Goal: Task Accomplishment & Management: Manage account settings

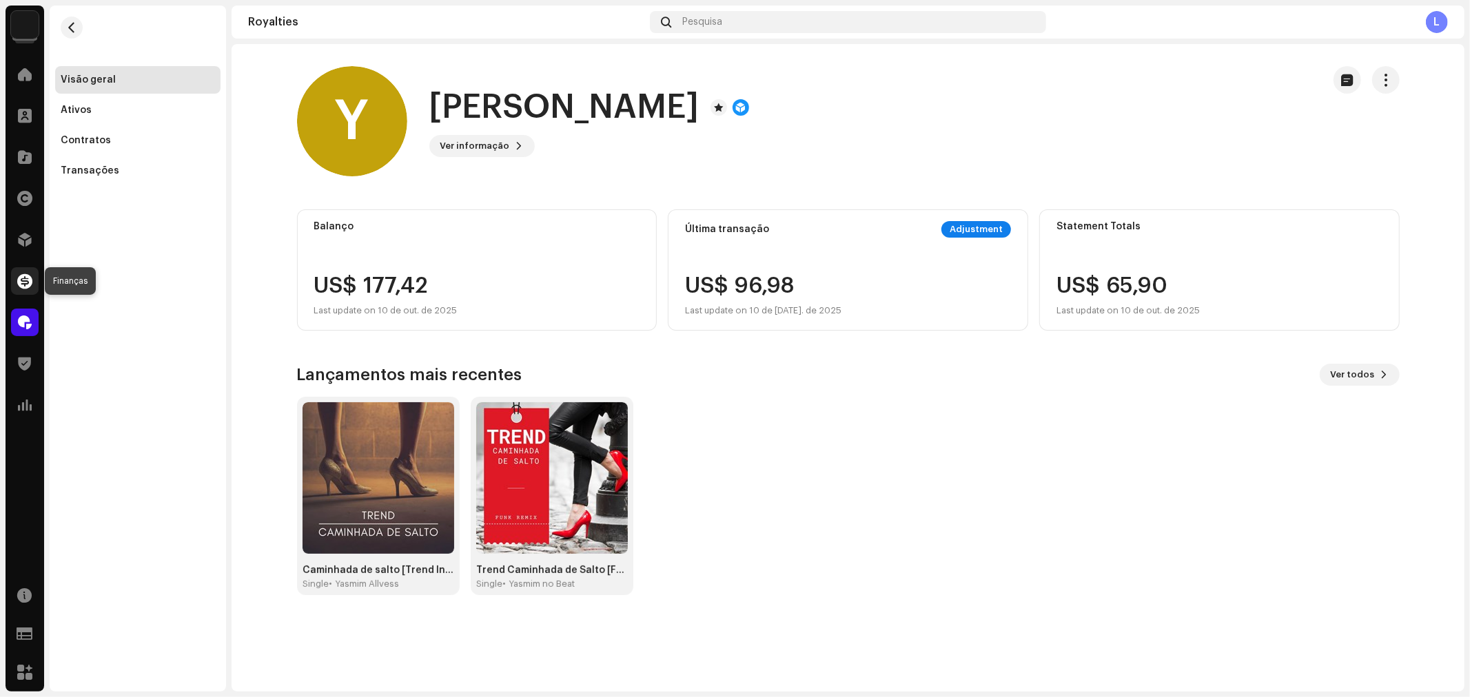
click at [28, 283] on span at bounding box center [24, 281] width 15 height 11
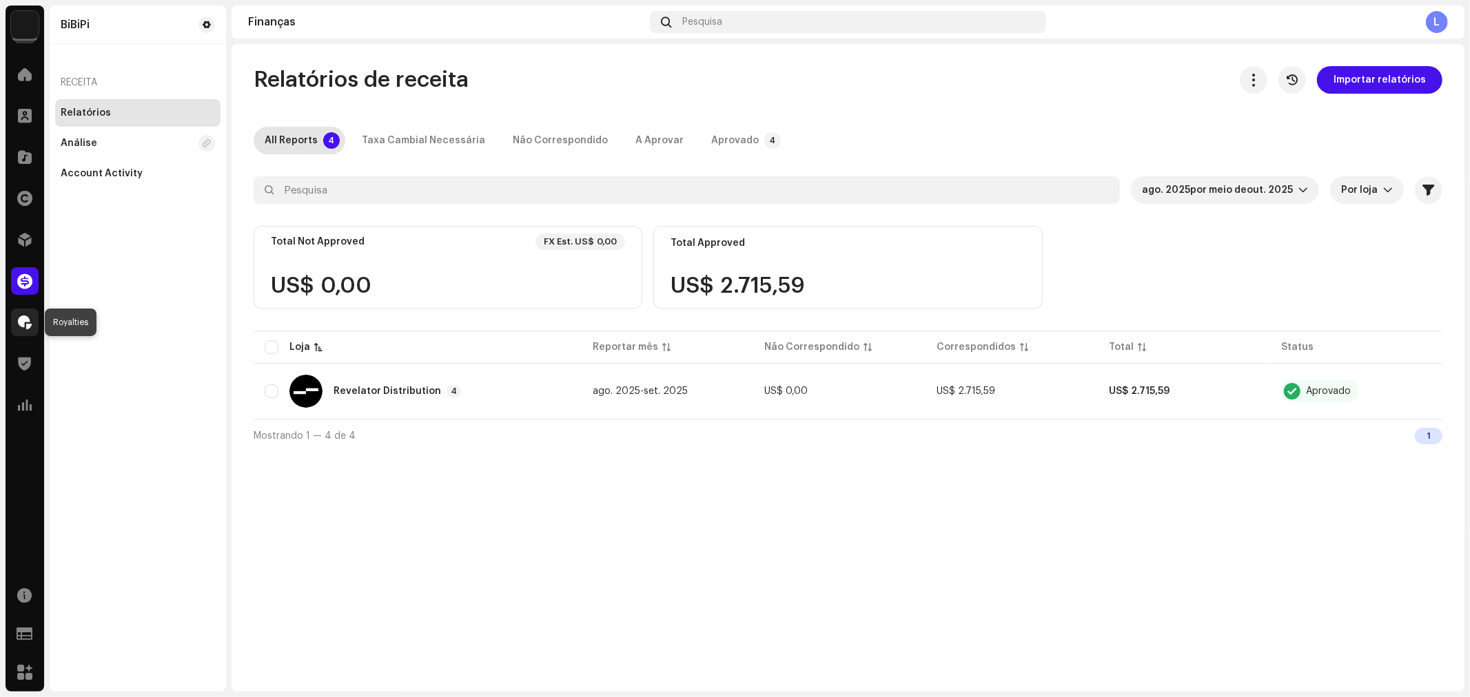
click at [26, 318] on span at bounding box center [25, 322] width 14 height 11
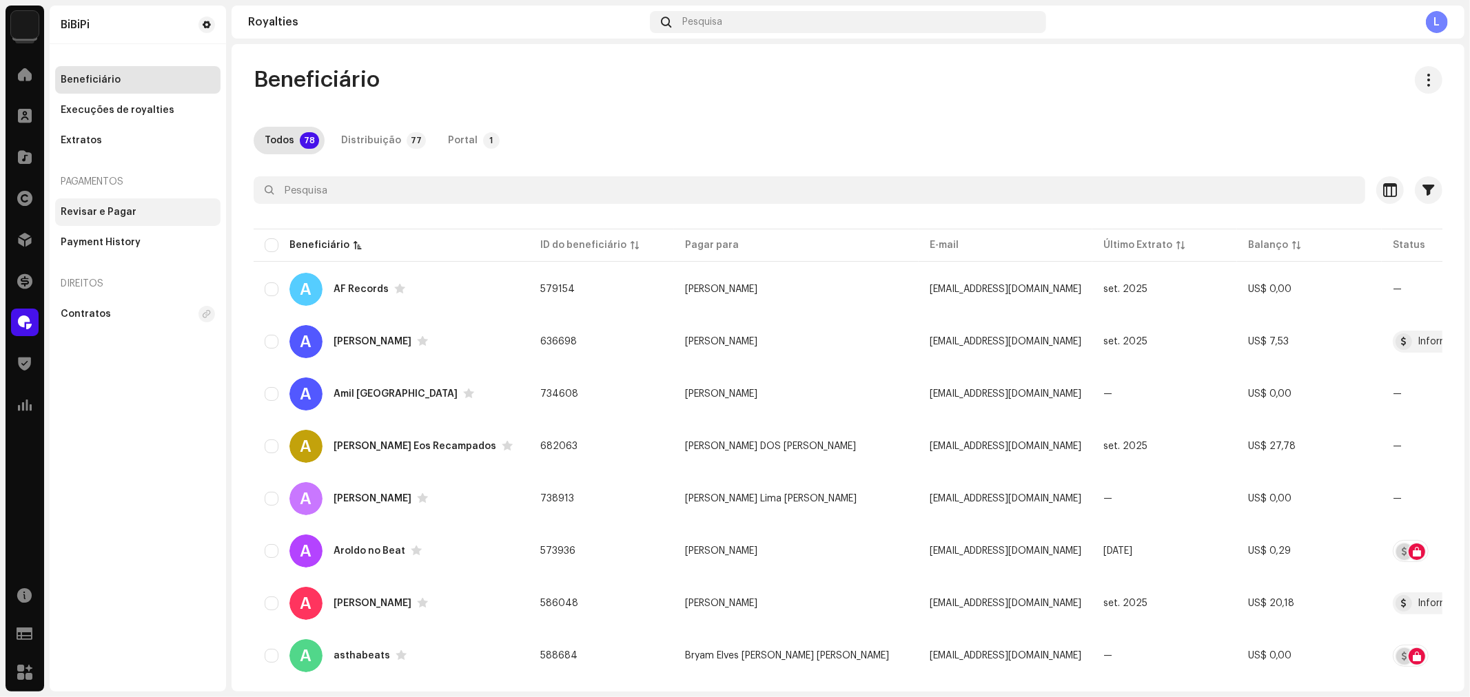
click at [132, 210] on div "Revisar e Pagar" at bounding box center [138, 212] width 154 height 11
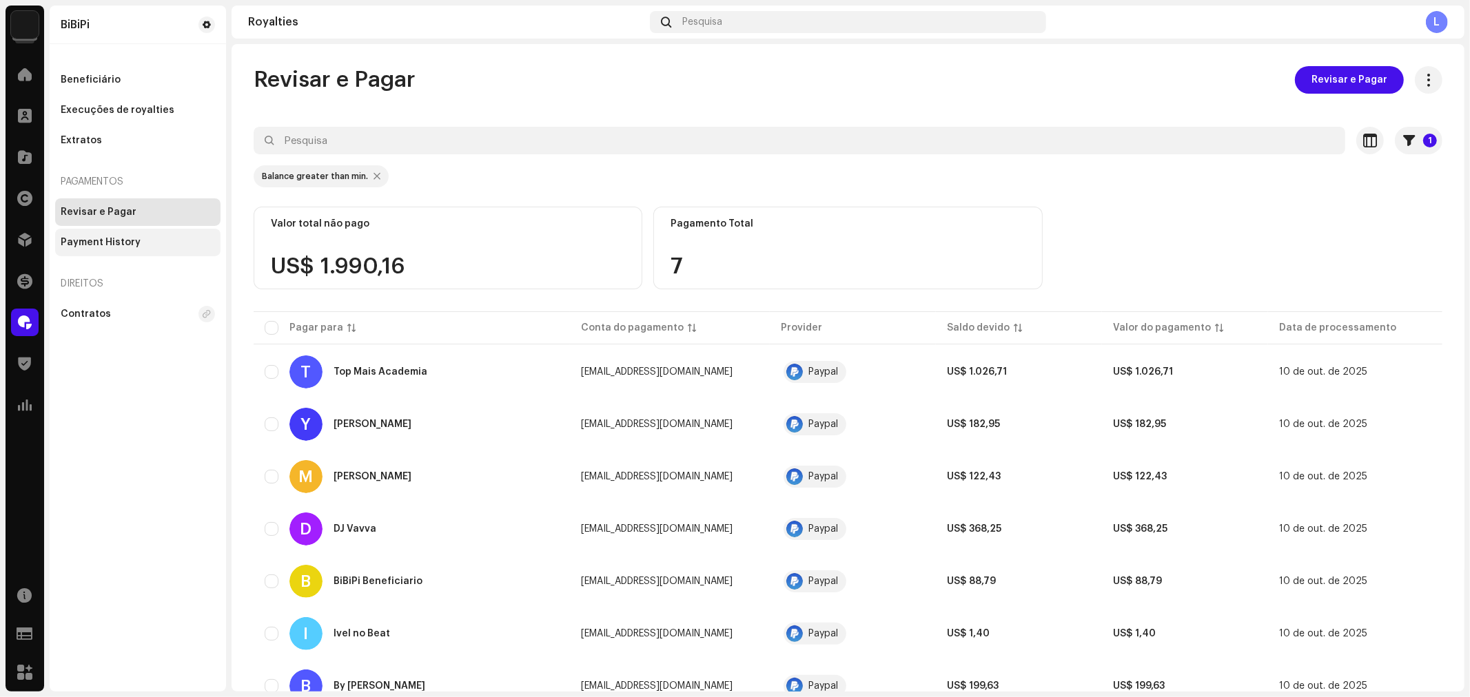
click at [108, 249] on div "Payment History" at bounding box center [137, 243] width 165 height 28
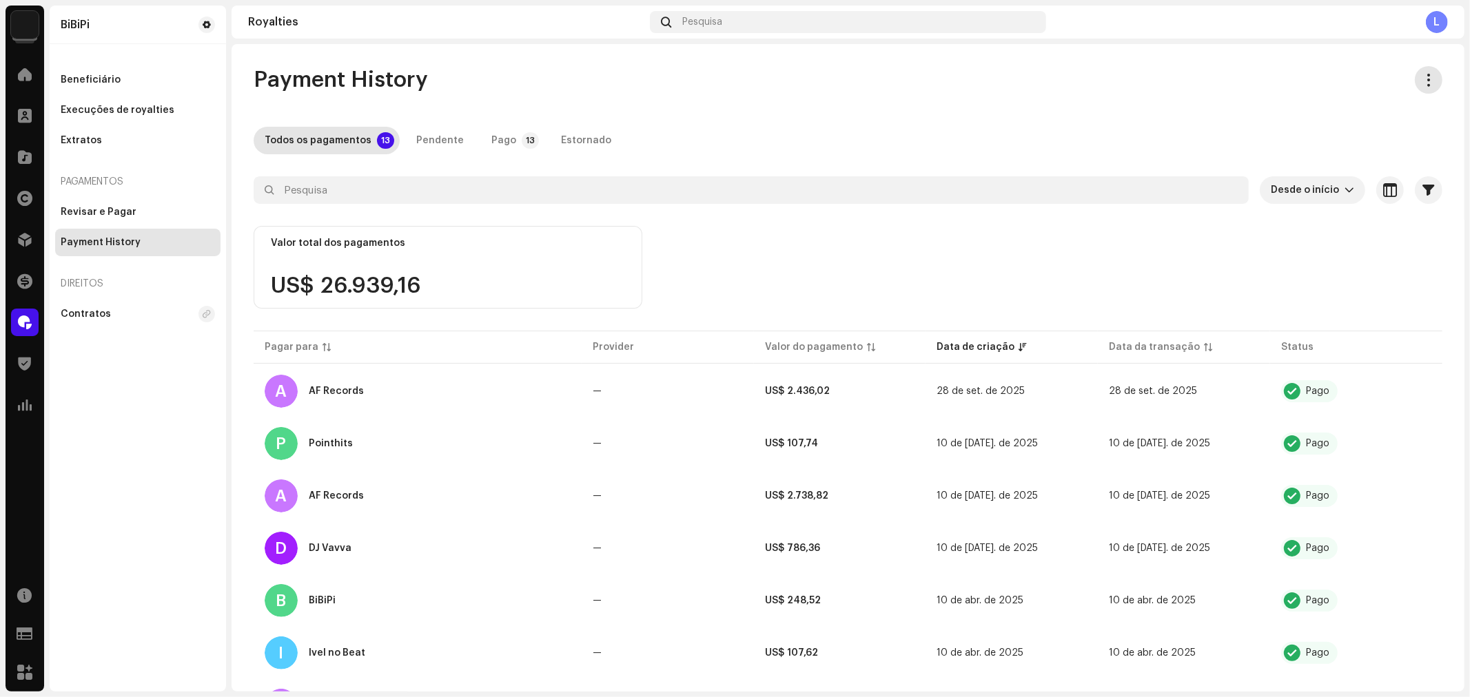
click at [1422, 81] on span "button" at bounding box center [1428, 79] width 13 height 11
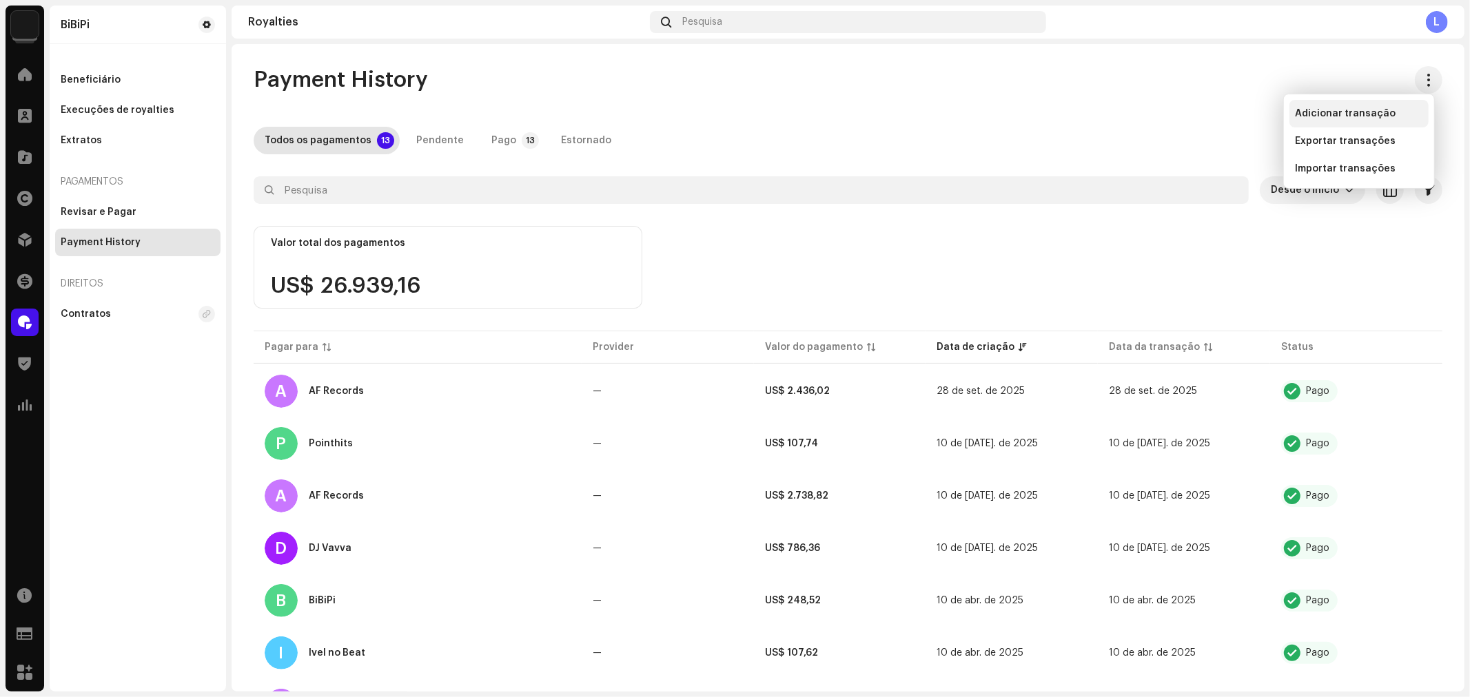
click at [1338, 115] on span "Adicionar transação" at bounding box center [1345, 113] width 101 height 11
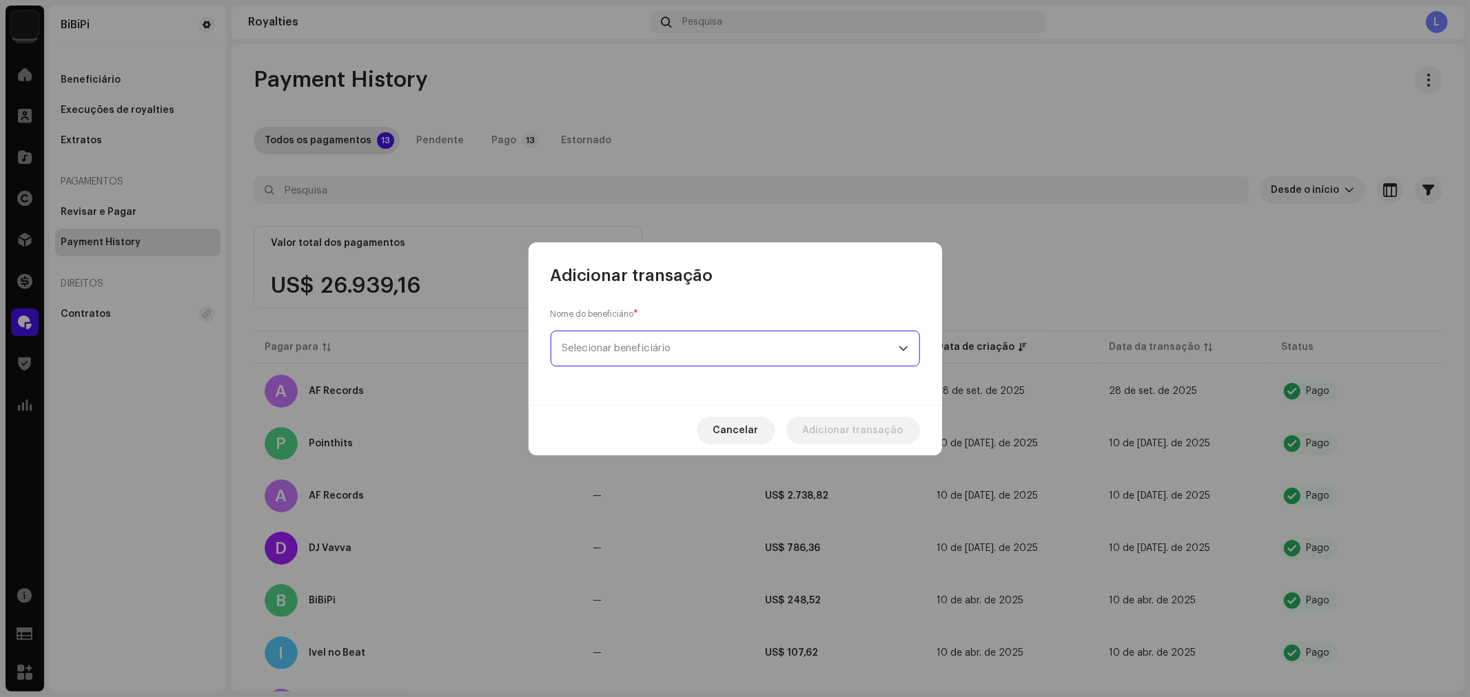
click at [835, 341] on span "Selecionar beneficiário" at bounding box center [730, 348] width 336 height 34
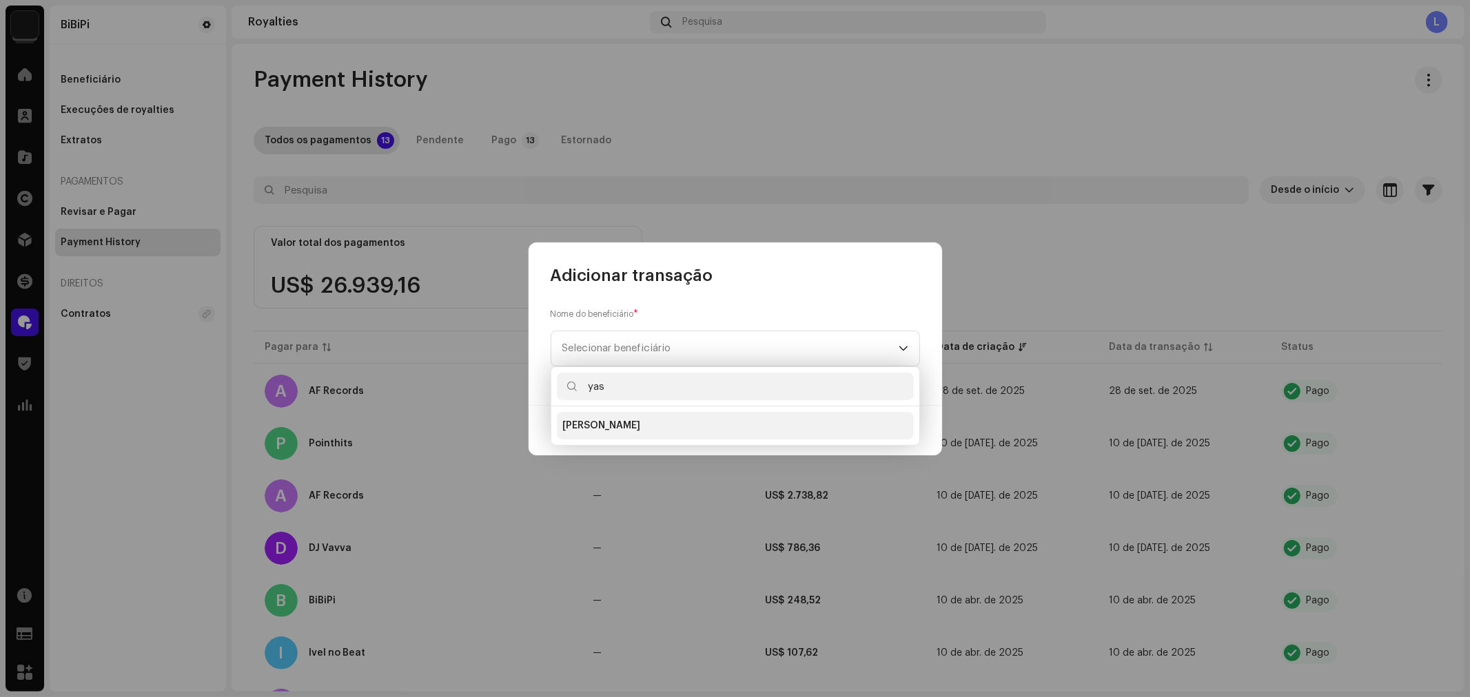
type input "yas"
click at [631, 416] on li "[PERSON_NAME]" at bounding box center [735, 426] width 357 height 28
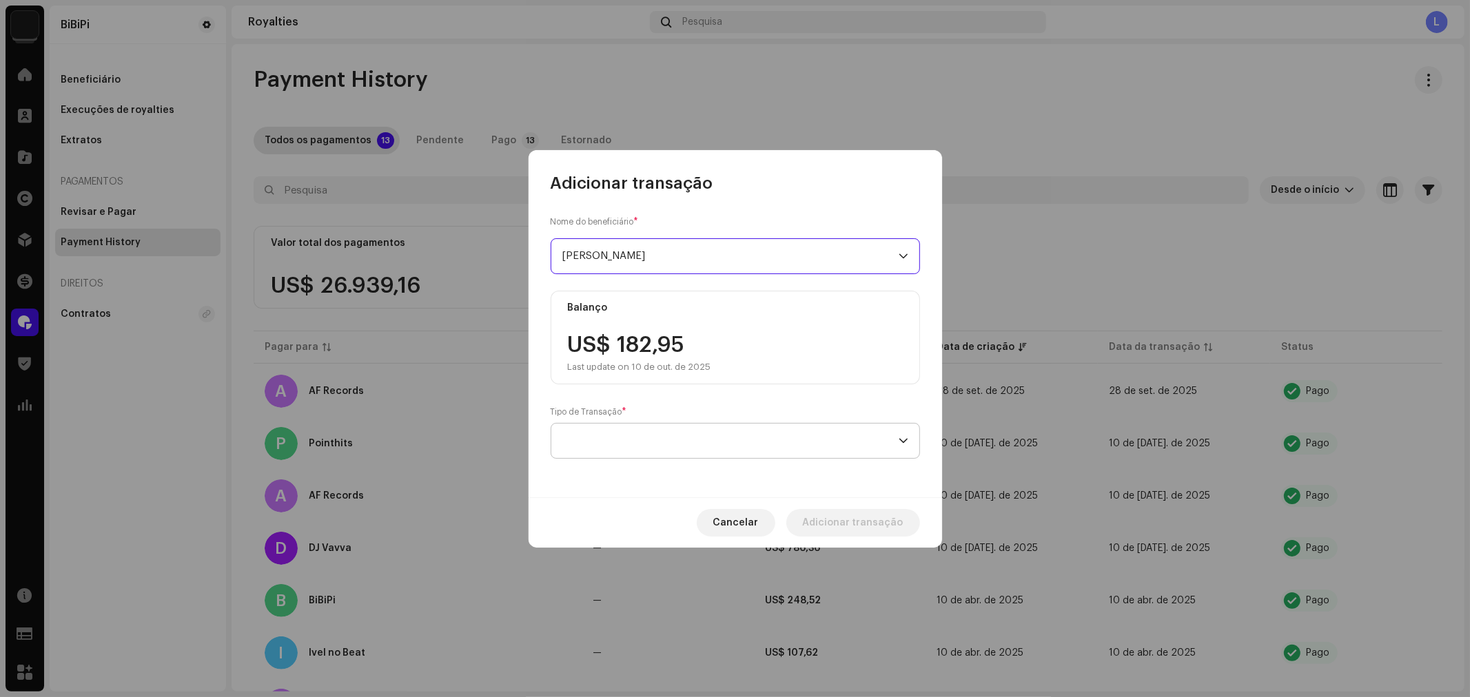
click at [910, 439] on p-select at bounding box center [735, 441] width 369 height 36
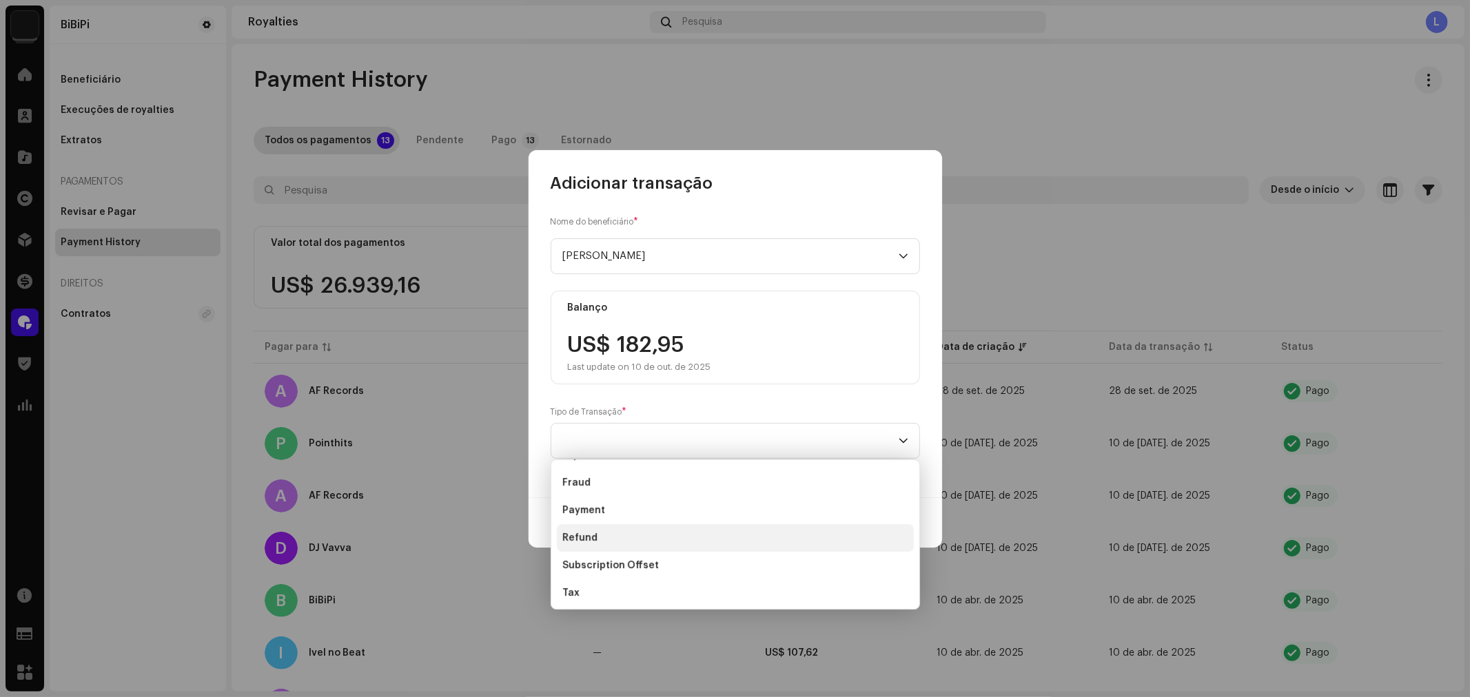
scroll to position [83, 0]
click at [602, 500] on span "Payment" at bounding box center [583, 507] width 43 height 14
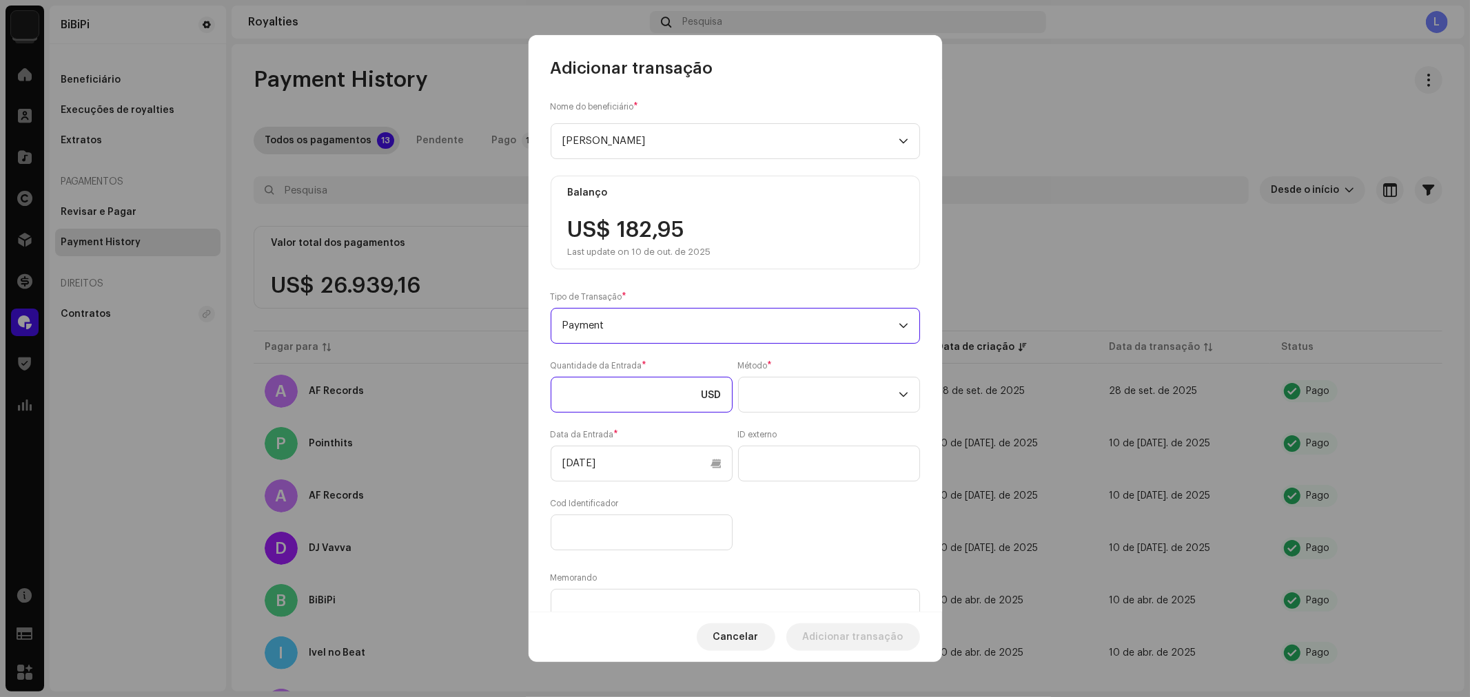
click at [651, 394] on input at bounding box center [642, 395] width 182 height 36
paste input "182,95"
type input "182,95"
click at [930, 382] on div "Nome do beneficiário * [PERSON_NAME] US$ 182,95 Last update on 10 de out. de 20…" at bounding box center [735, 345] width 413 height 533
click at [878, 398] on span at bounding box center [824, 395] width 149 height 34
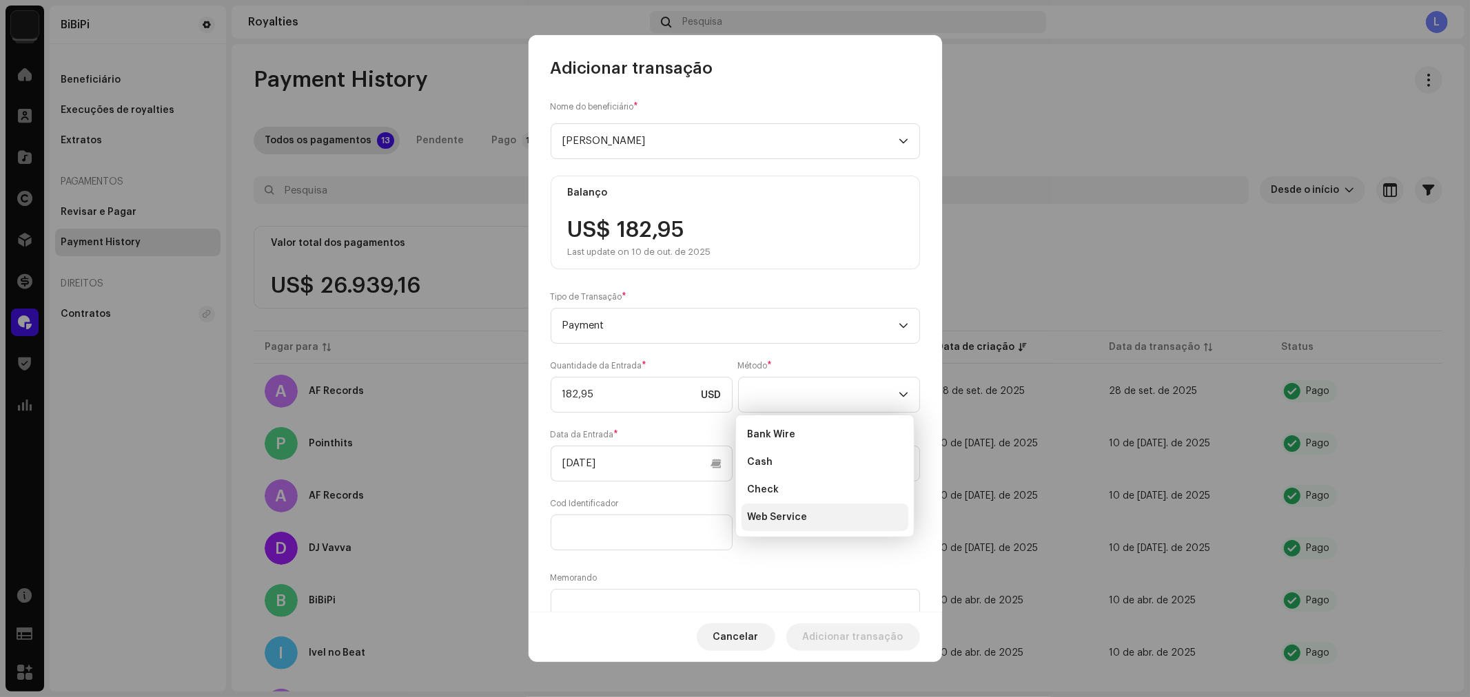
click at [788, 511] on span "Web Service" at bounding box center [777, 518] width 60 height 14
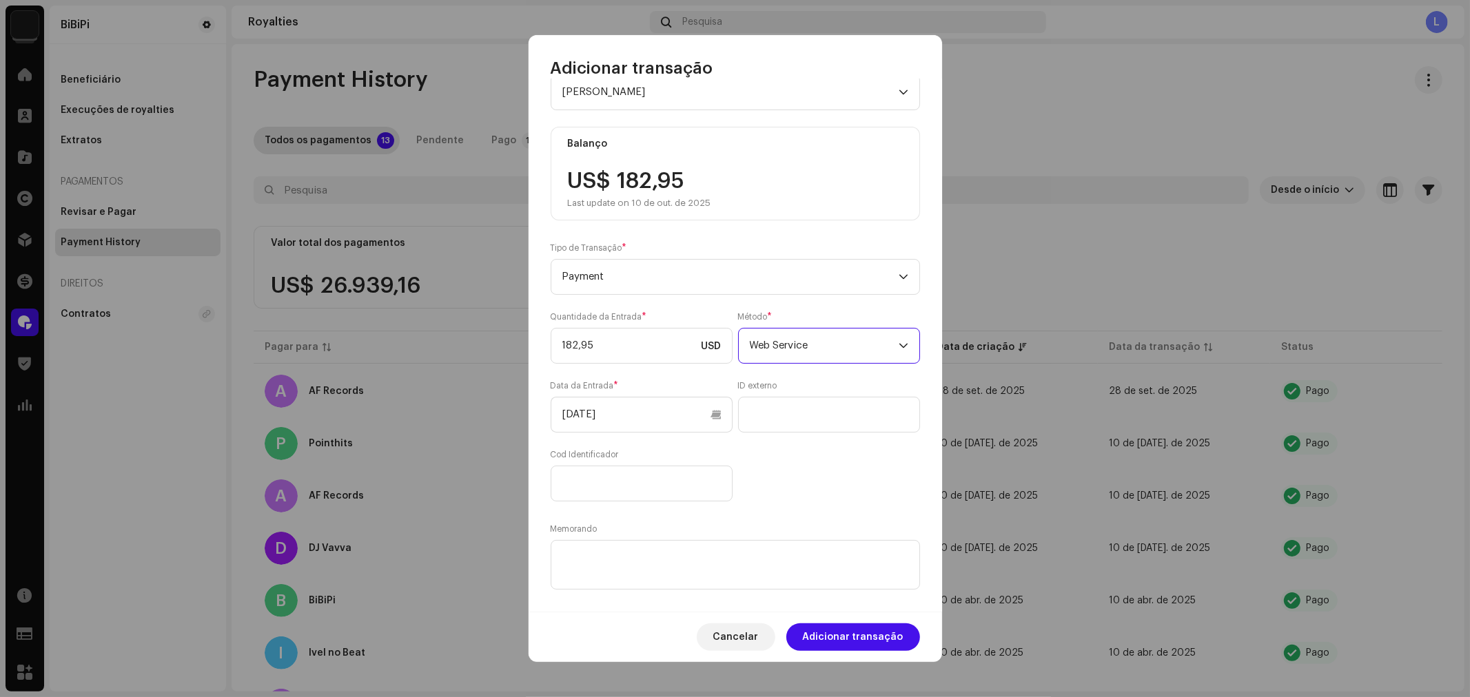
scroll to position [72, 0]
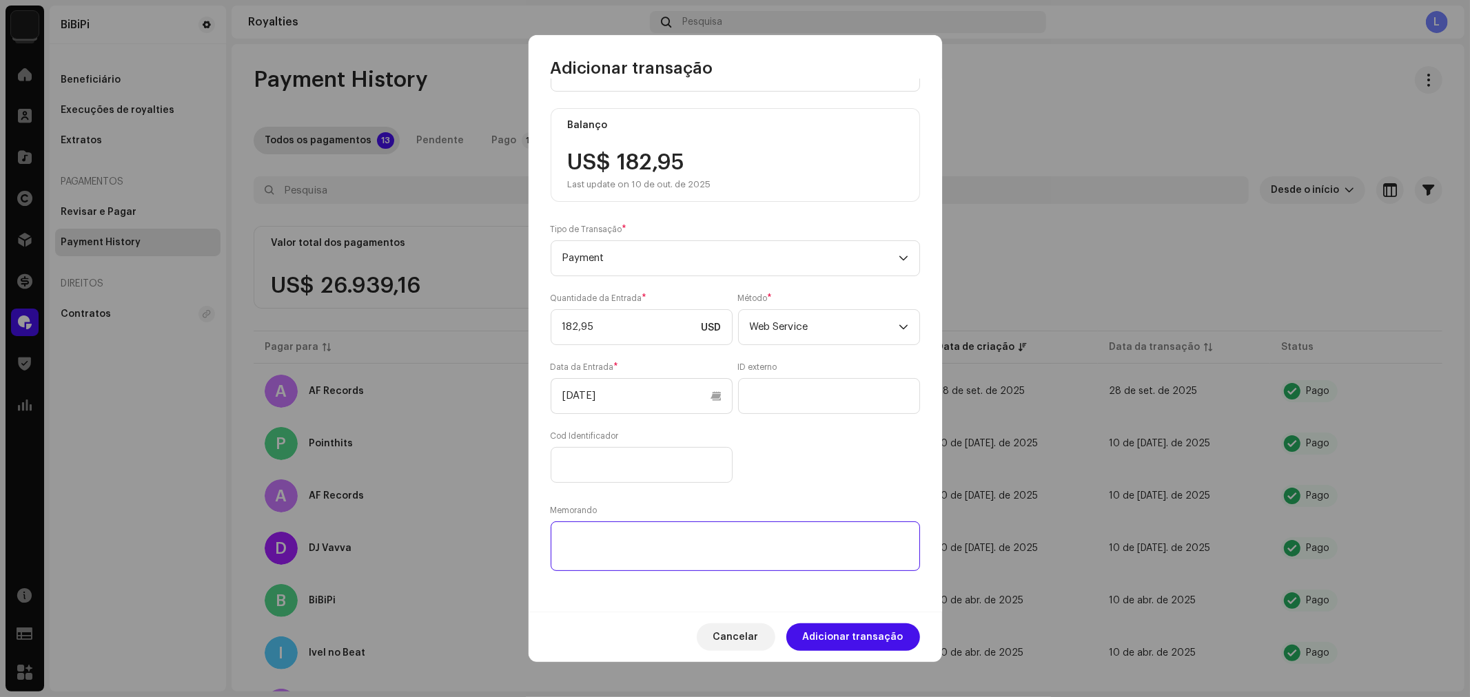
click at [619, 542] on textarea at bounding box center [735, 547] width 369 height 50
type textarea "Payment"
click at [855, 635] on span "Adicionar transação" at bounding box center [853, 638] width 101 height 28
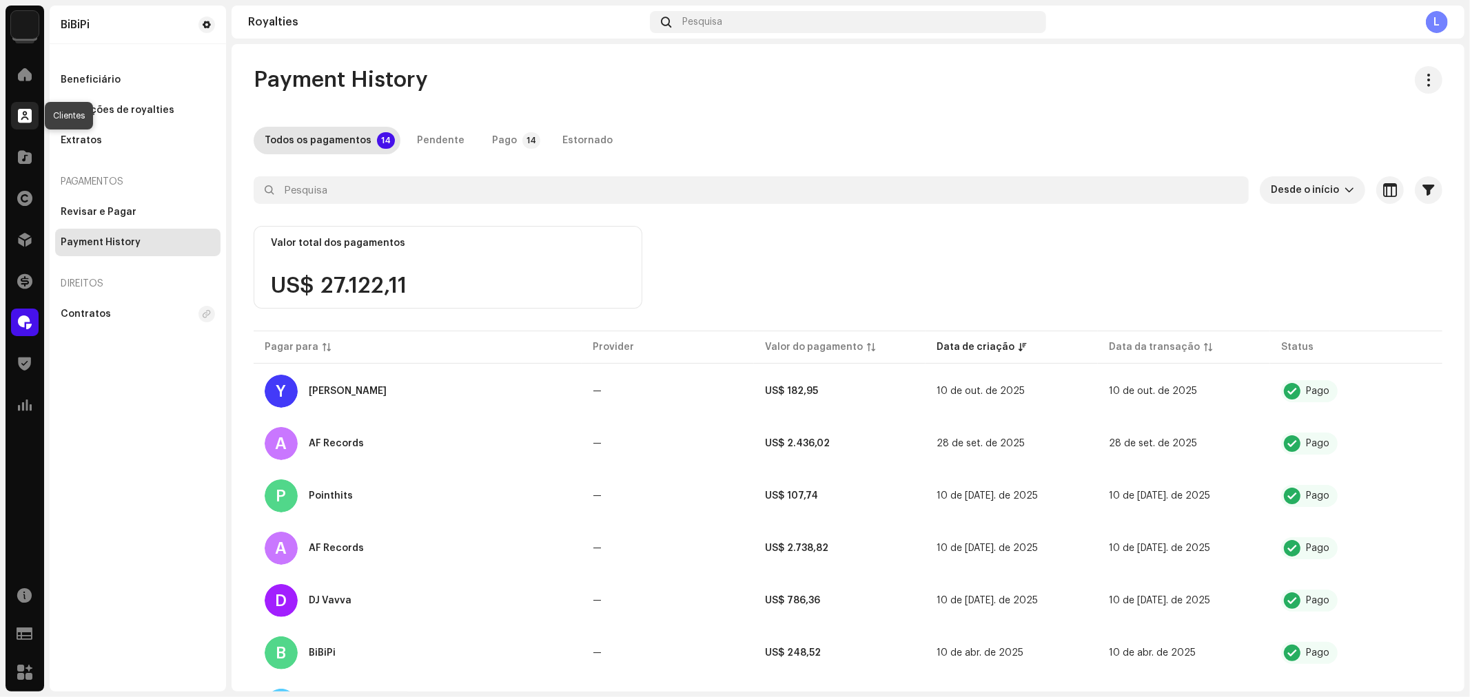
drag, startPoint x: 23, startPoint y: 112, endPoint x: 35, endPoint y: 111, distance: 11.7
click at [26, 111] on span at bounding box center [25, 115] width 14 height 11
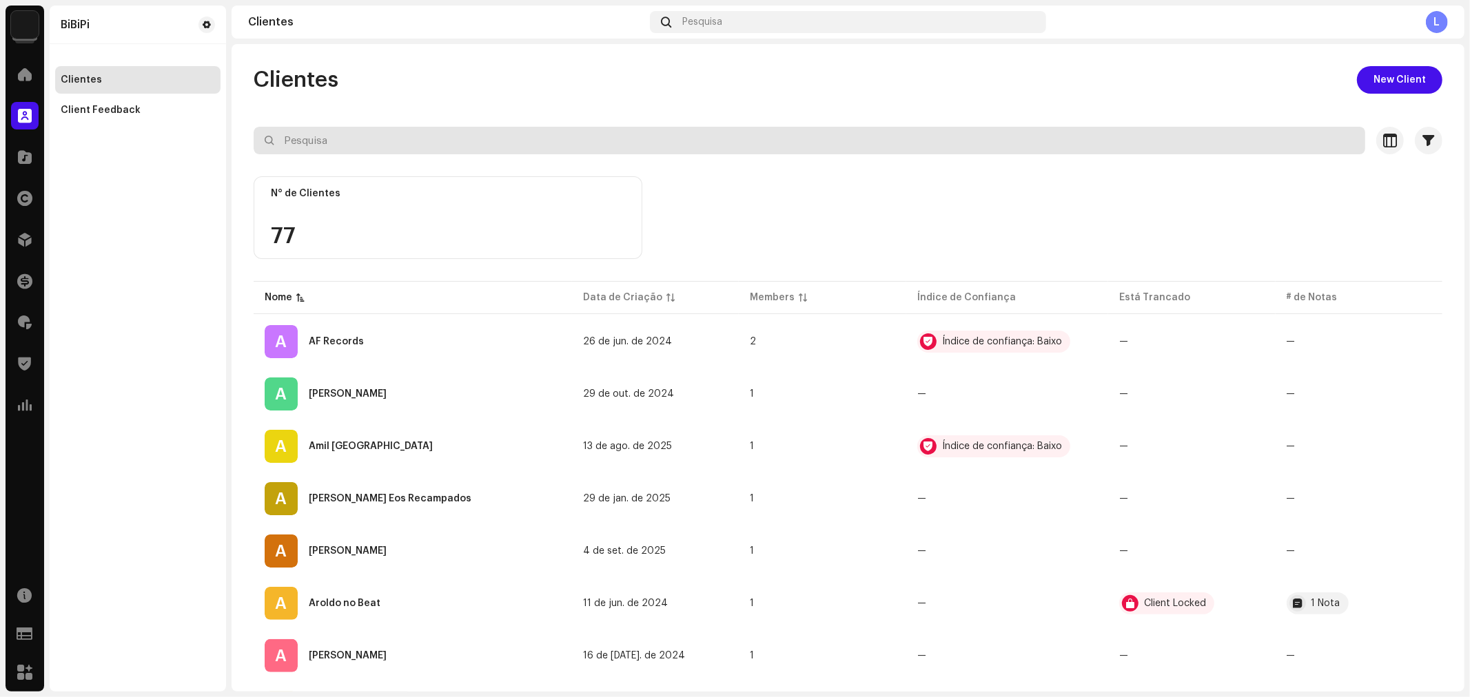
click at [329, 142] on input "text" at bounding box center [810, 141] width 1112 height 28
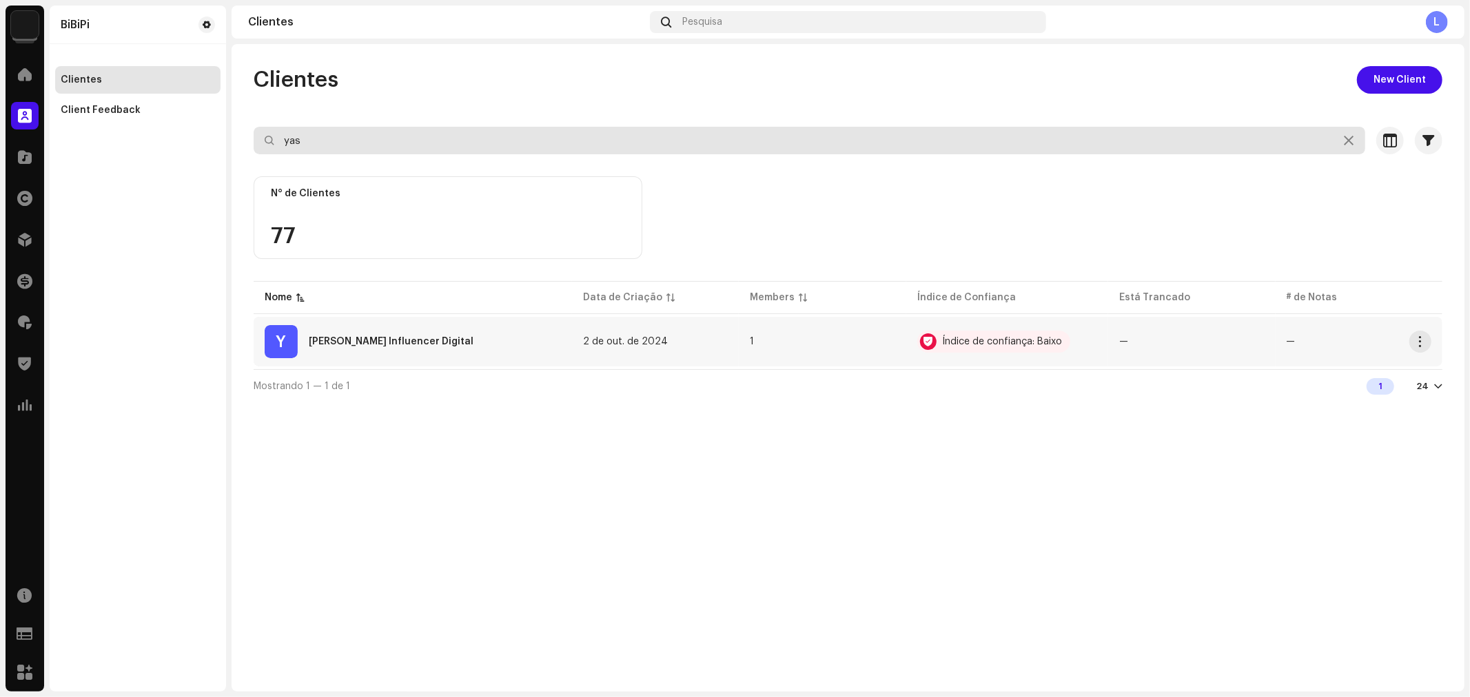
type input "yas"
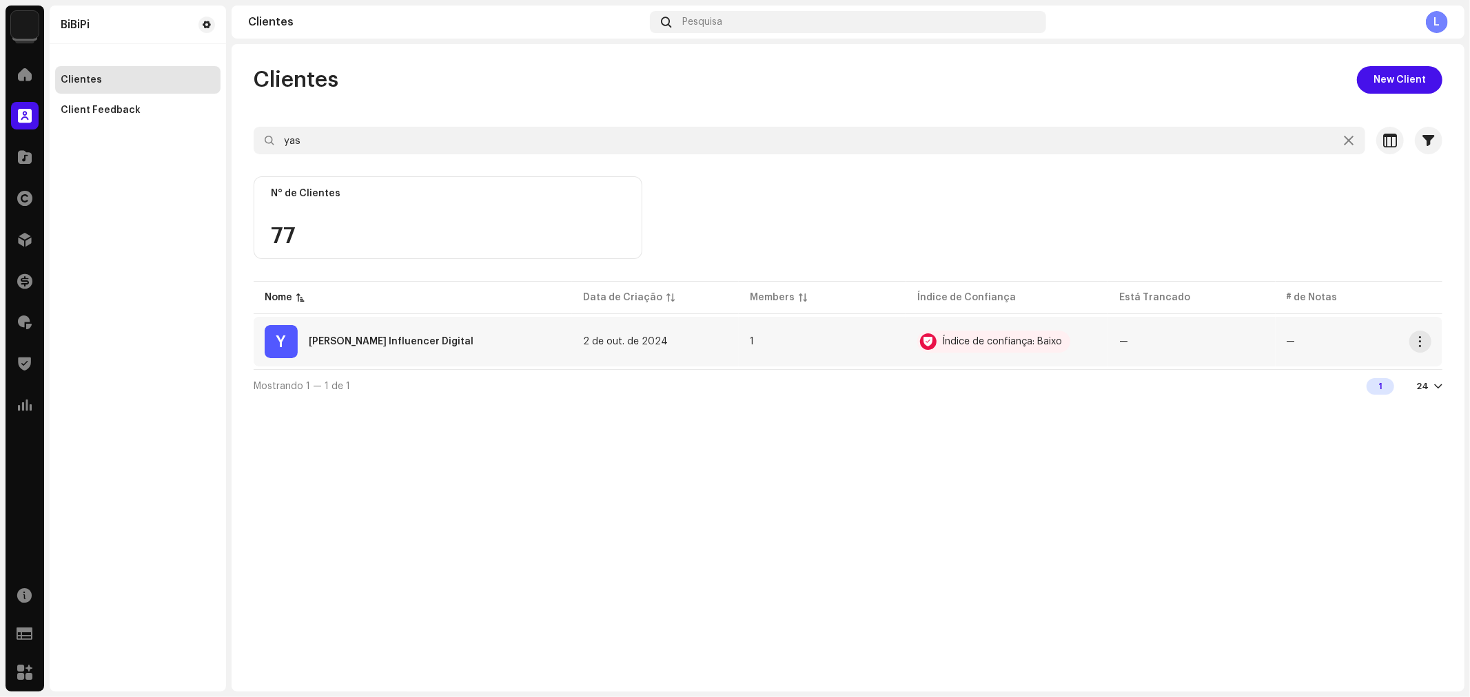
click at [431, 342] on div "[PERSON_NAME] Influencer Digital" at bounding box center [391, 342] width 165 height 10
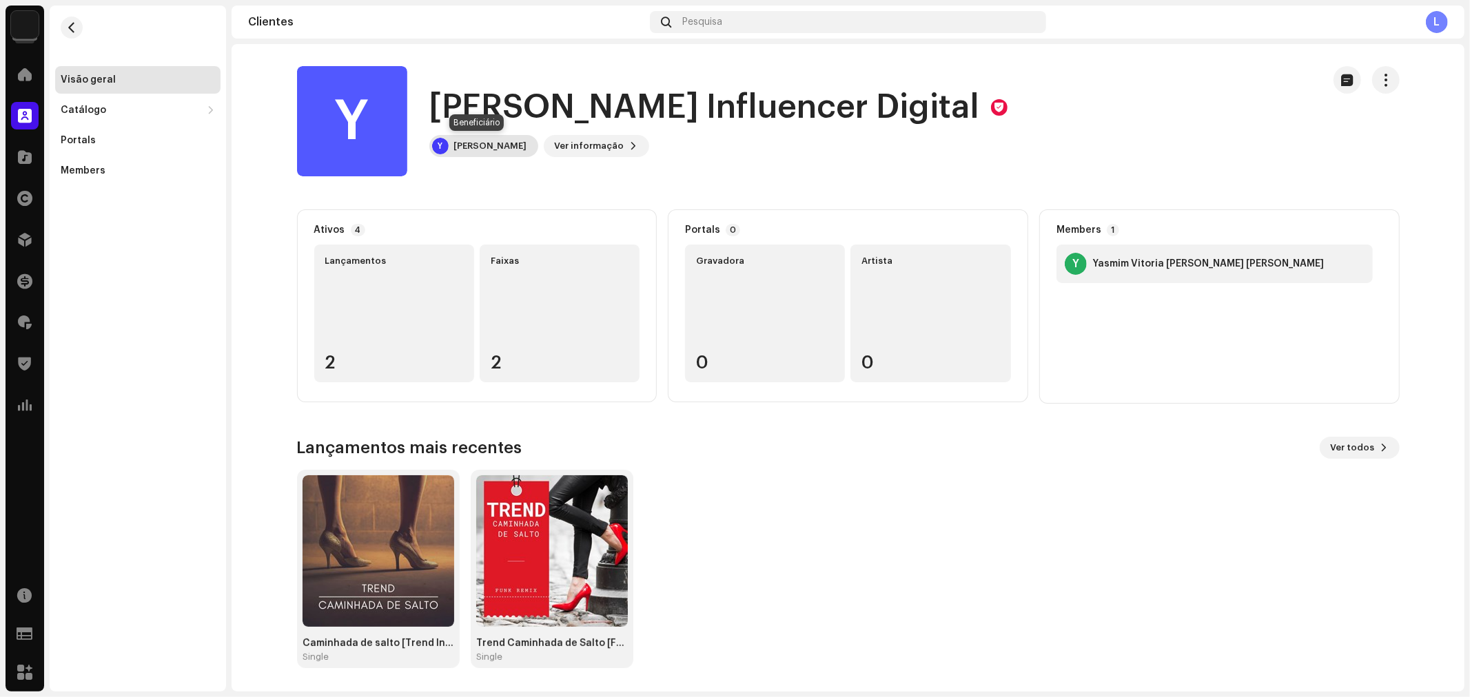
click at [476, 146] on div "[PERSON_NAME]" at bounding box center [490, 146] width 73 height 11
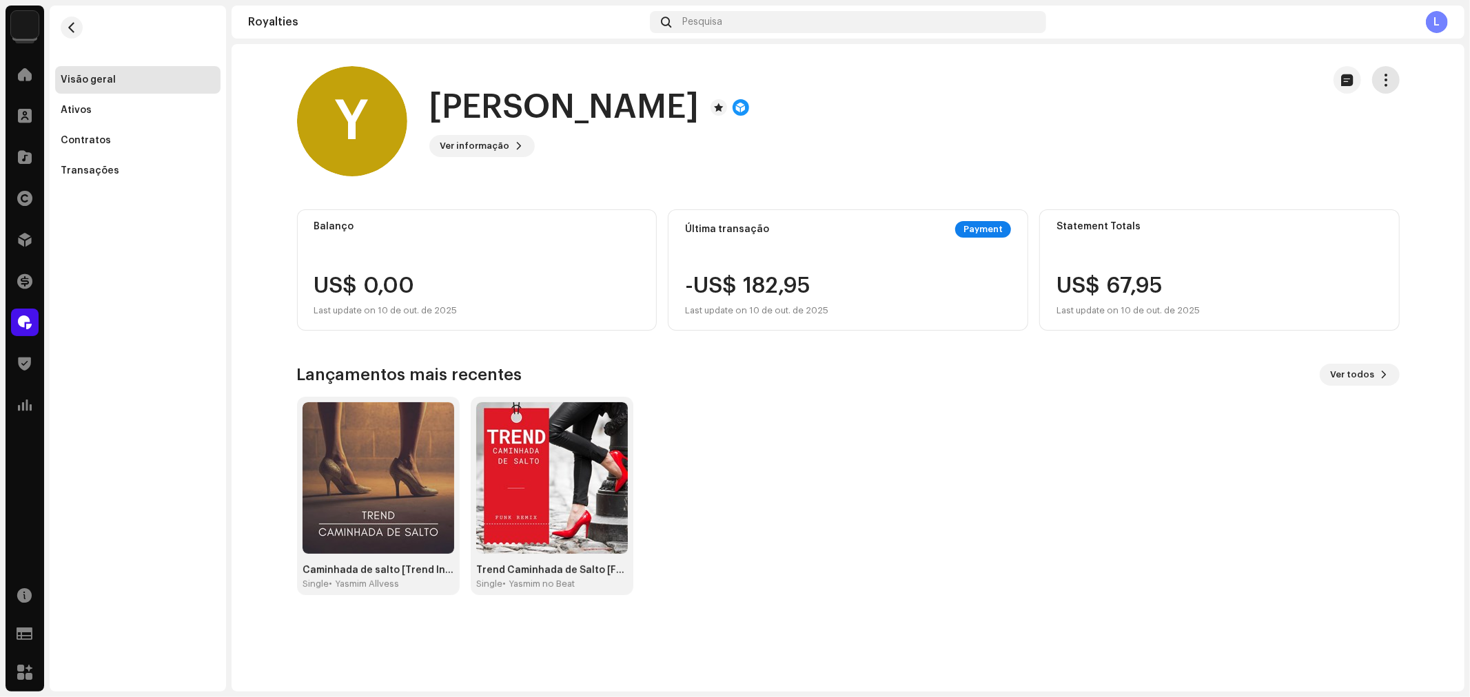
click at [1383, 79] on span "button" at bounding box center [1385, 79] width 13 height 11
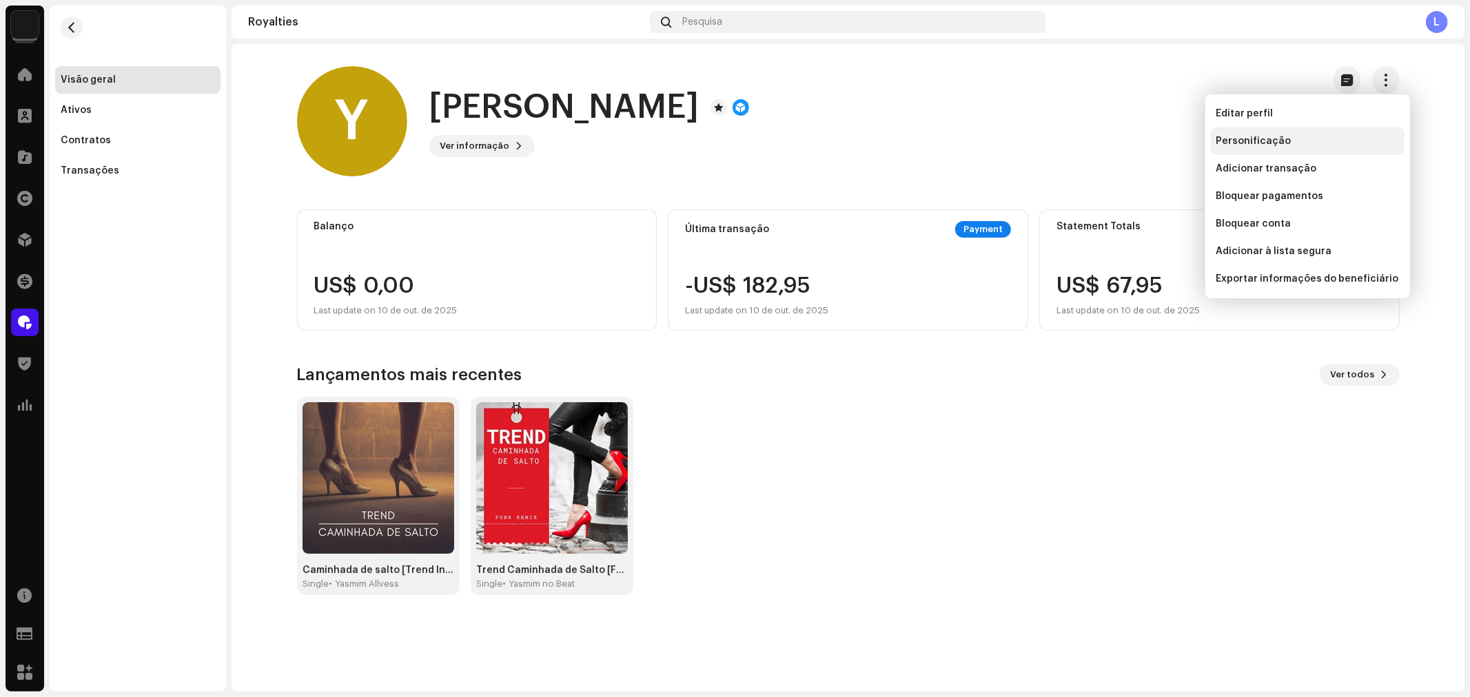
click at [1242, 141] on span "Personificação" at bounding box center [1253, 141] width 75 height 11
